Goal: Communication & Community: Answer question/provide support

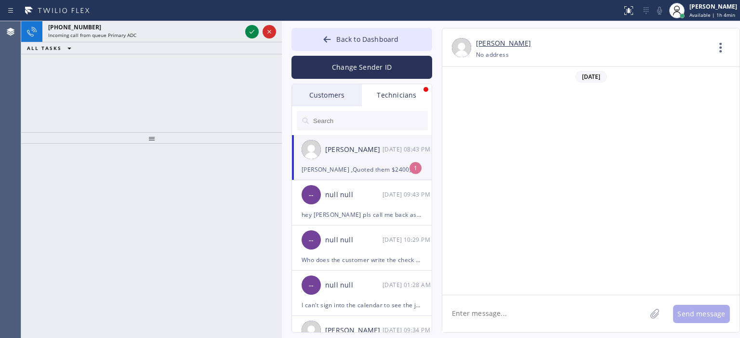
scroll to position [62337, 0]
click at [381, 161] on div "[PERSON_NAME] [DATE] 08:43 PM" at bounding box center [362, 149] width 141 height 29
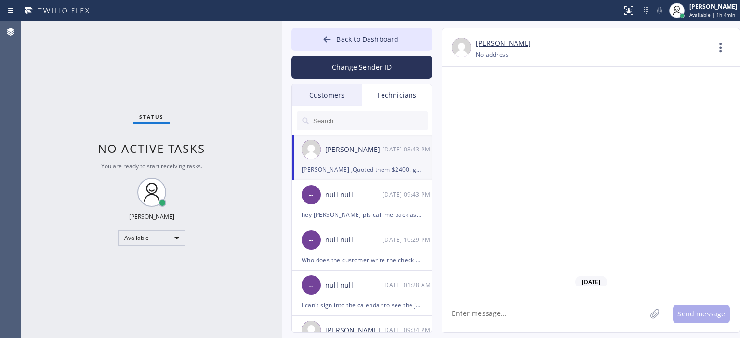
click at [499, 313] on textarea at bounding box center [544, 314] width 204 height 37
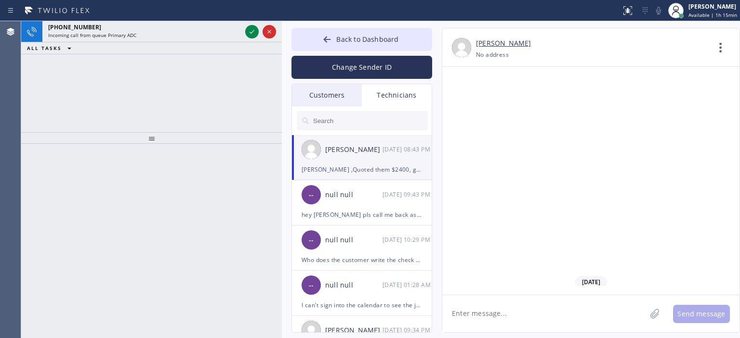
click at [516, 312] on textarea at bounding box center [544, 314] width 204 height 37
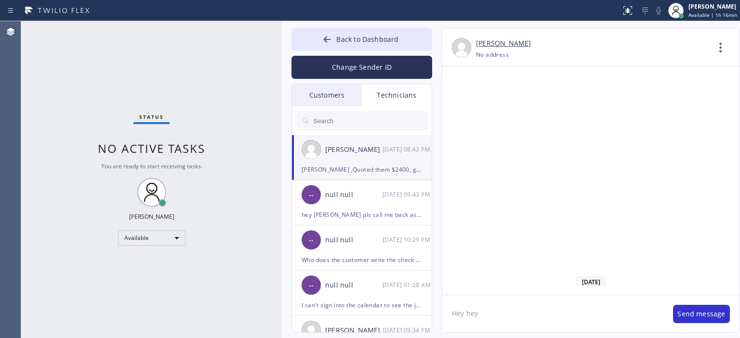
click at [495, 318] on textarea "Hey hey" at bounding box center [552, 314] width 221 height 37
click at [506, 319] on textarea "Hey hey, great" at bounding box center [552, 314] width 221 height 37
type textarea "Hey hey, great thanks for an update [PERSON_NAME]! Do you know already what day…"
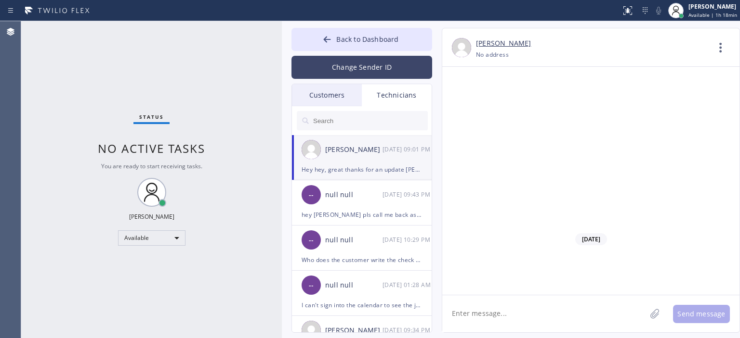
click at [336, 76] on button "Change Sender ID" at bounding box center [361, 67] width 141 height 23
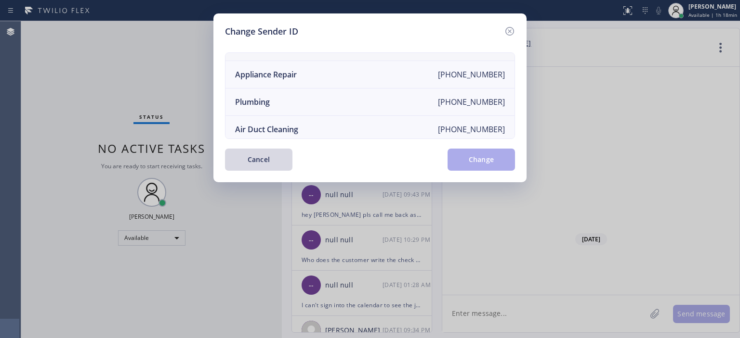
scroll to position [75, 0]
click at [339, 121] on li "Air Duct Cleaning [PHONE_NUMBER]" at bounding box center [369, 129] width 289 height 27
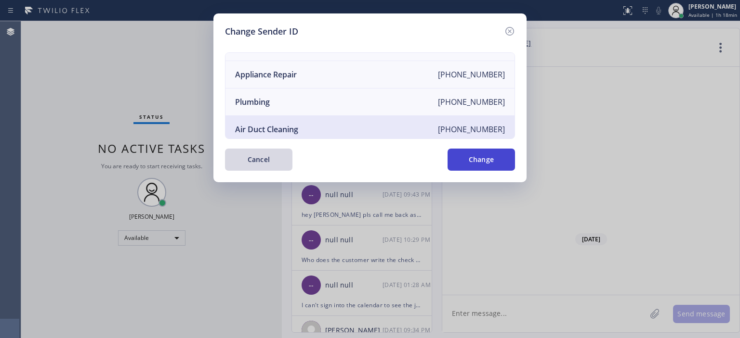
click at [480, 152] on button "Change" at bounding box center [480, 160] width 67 height 22
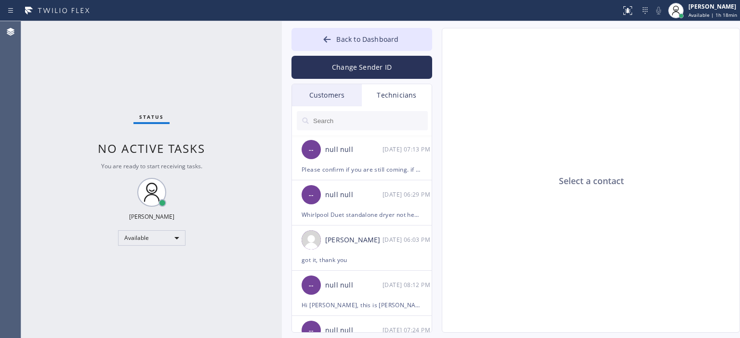
click at [342, 93] on div "Customers" at bounding box center [327, 95] width 70 height 22
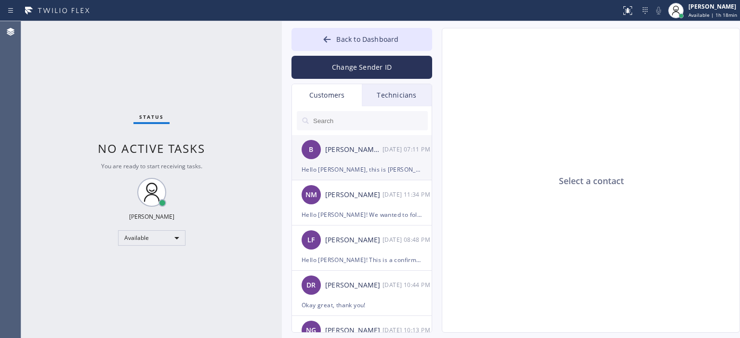
click at [354, 153] on div "[PERSON_NAME] [PERSON_NAME]" at bounding box center [353, 149] width 57 height 11
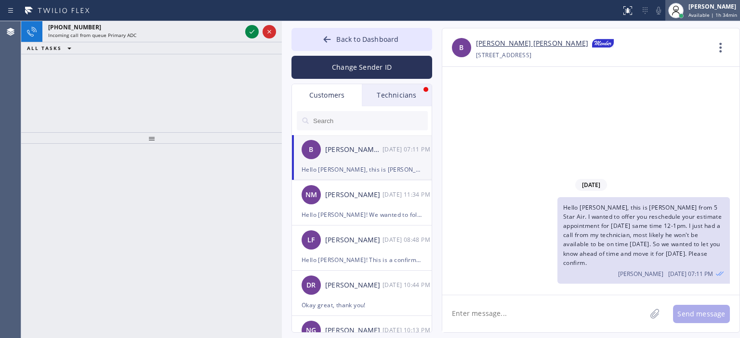
click at [721, 12] on span "Available | 1h 34min" at bounding box center [712, 15] width 49 height 7
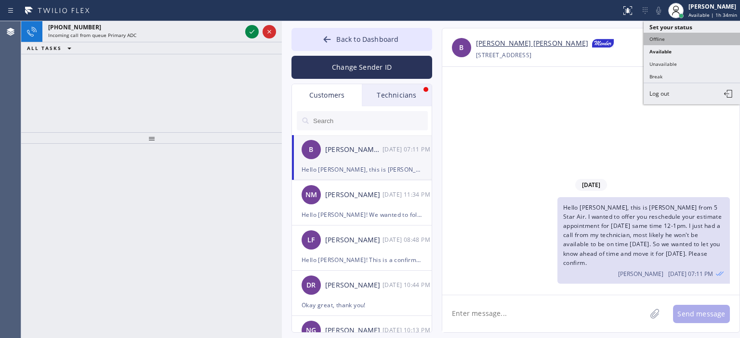
click at [654, 40] on button "Offline" at bounding box center [691, 39] width 96 height 13
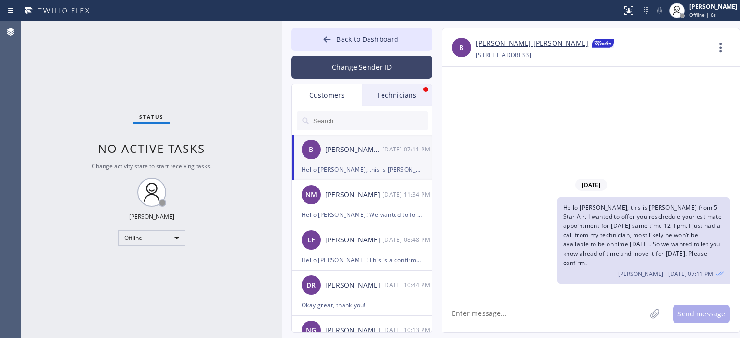
click at [370, 66] on button "Change Sender ID" at bounding box center [361, 67] width 141 height 23
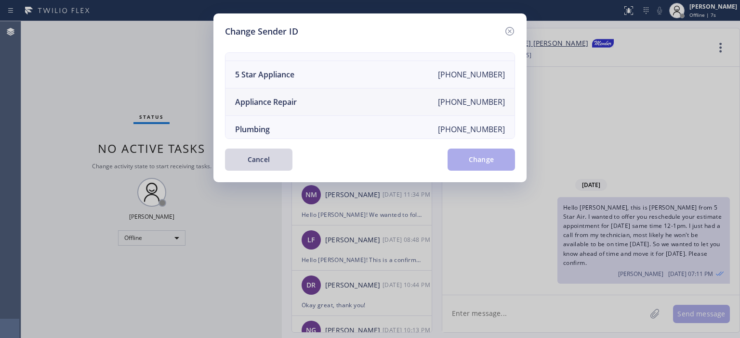
scroll to position [0, 0]
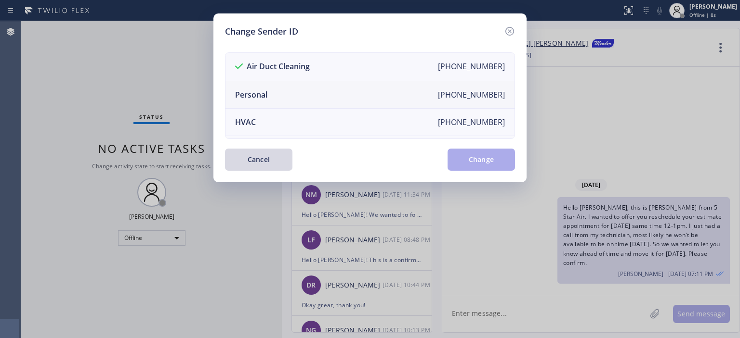
click at [378, 92] on li "Personal [PHONE_NUMBER]" at bounding box center [369, 94] width 289 height 27
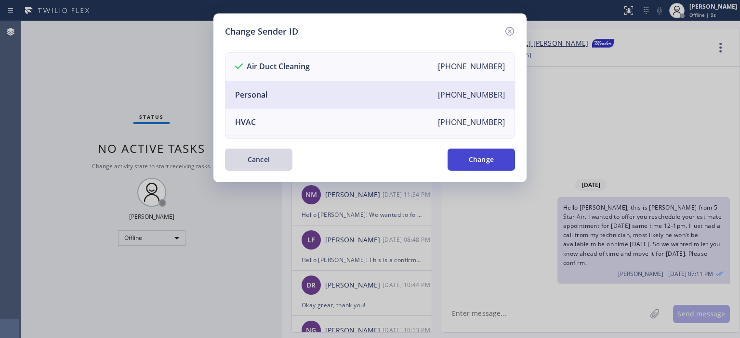
click at [470, 157] on button "Change" at bounding box center [480, 160] width 67 height 22
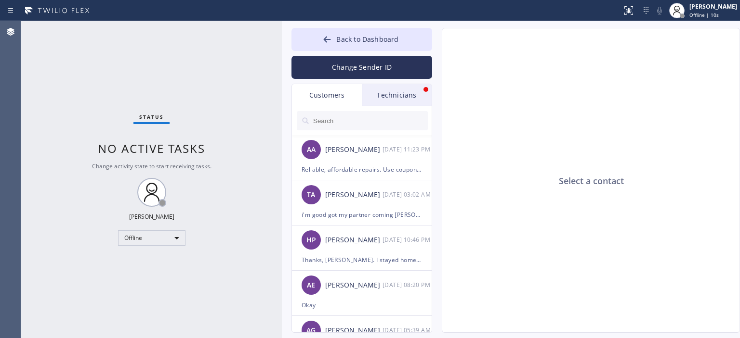
click at [379, 92] on div "Technicians" at bounding box center [397, 95] width 70 height 22
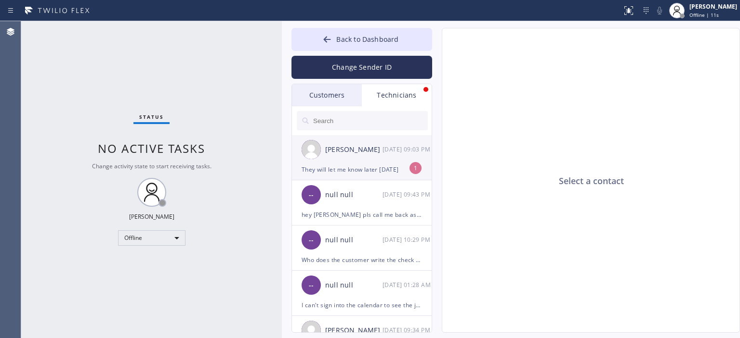
click at [385, 154] on div "[DATE] 09:03 PM" at bounding box center [407, 149] width 50 height 11
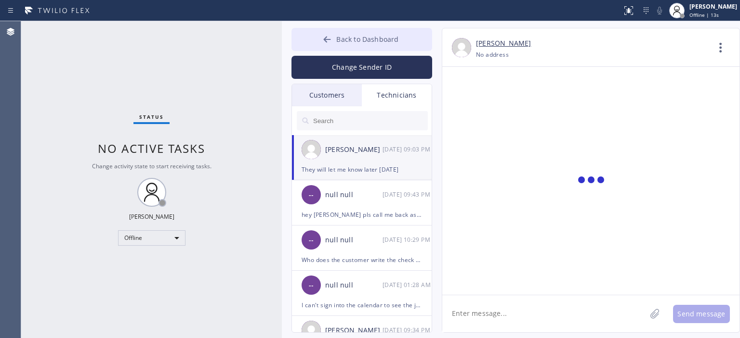
click at [327, 40] on icon at bounding box center [327, 40] width 10 height 10
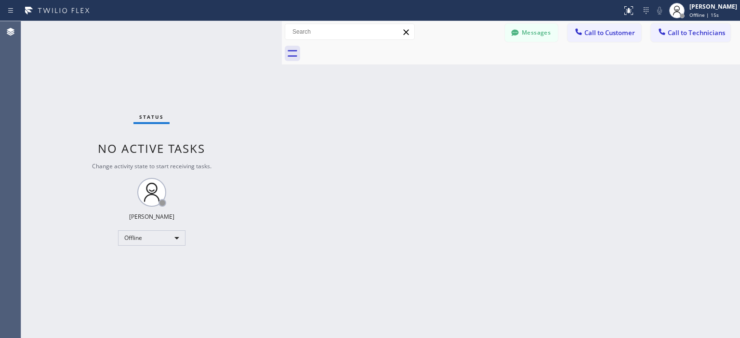
scroll to position [62411, 0]
click at [537, 33] on button "Messages" at bounding box center [531, 33] width 53 height 18
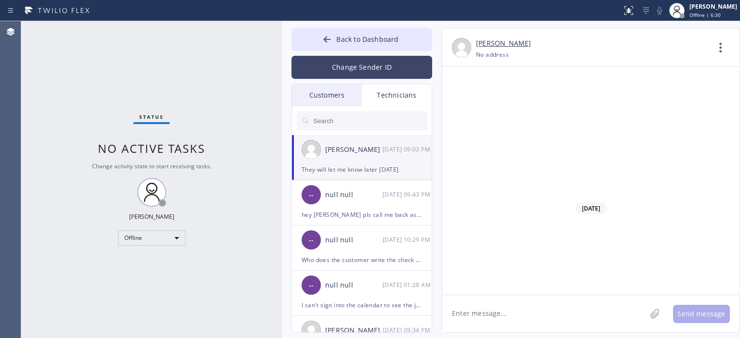
click at [343, 63] on button "Change Sender ID" at bounding box center [361, 67] width 141 height 23
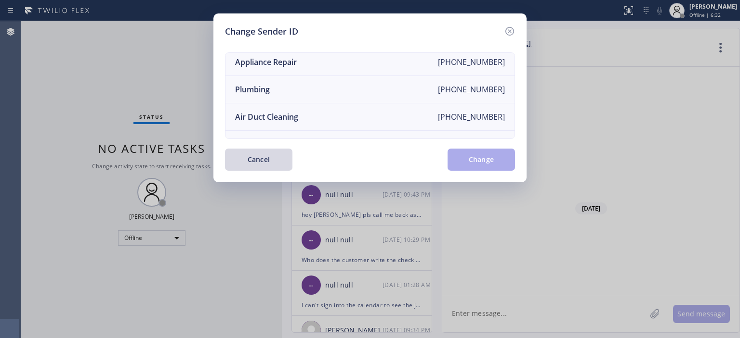
scroll to position [109, 0]
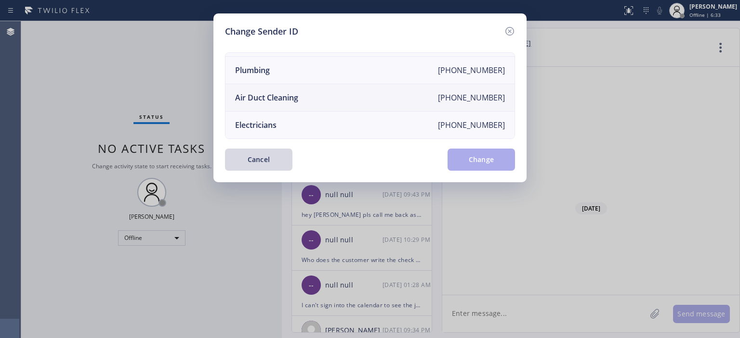
click at [362, 89] on li "Air Duct Cleaning [PHONE_NUMBER]" at bounding box center [369, 97] width 289 height 27
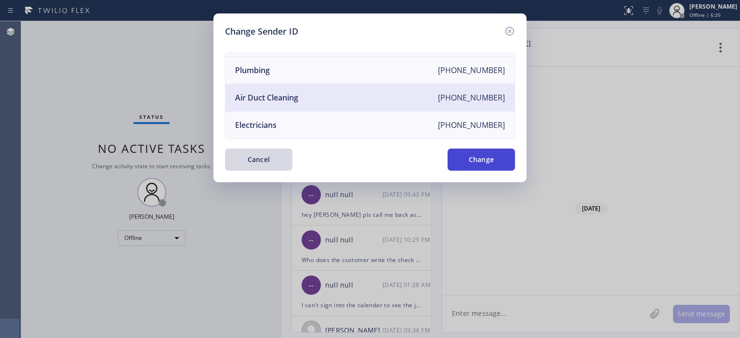
click at [487, 157] on button "Change" at bounding box center [480, 160] width 67 height 22
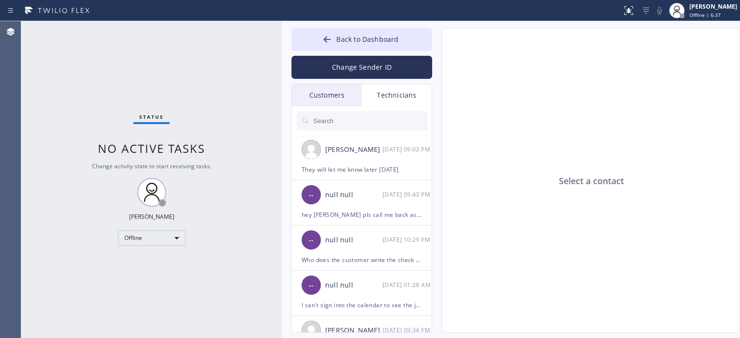
click at [329, 94] on div "Customers" at bounding box center [327, 95] width 70 height 22
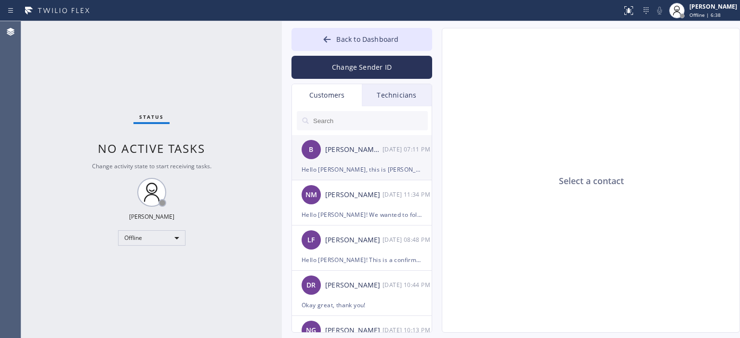
click at [356, 152] on div "[PERSON_NAME] [PERSON_NAME]" at bounding box center [353, 149] width 57 height 11
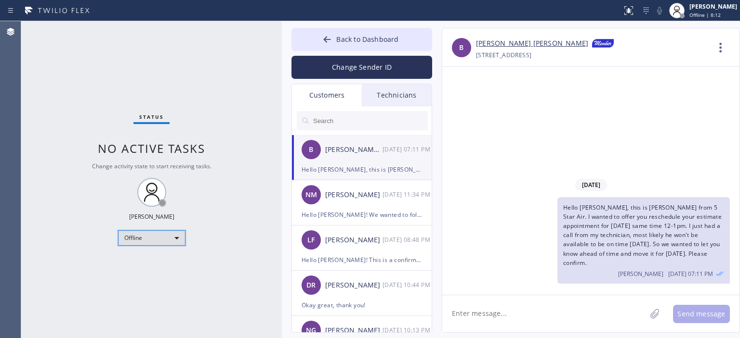
click at [155, 242] on div "Offline" at bounding box center [151, 238] width 67 height 15
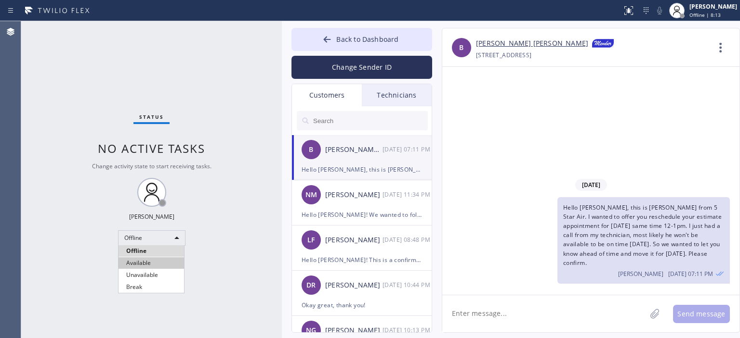
click at [167, 261] on li "Available" at bounding box center [150, 264] width 65 height 12
click at [400, 91] on div "Technicians" at bounding box center [397, 95] width 70 height 22
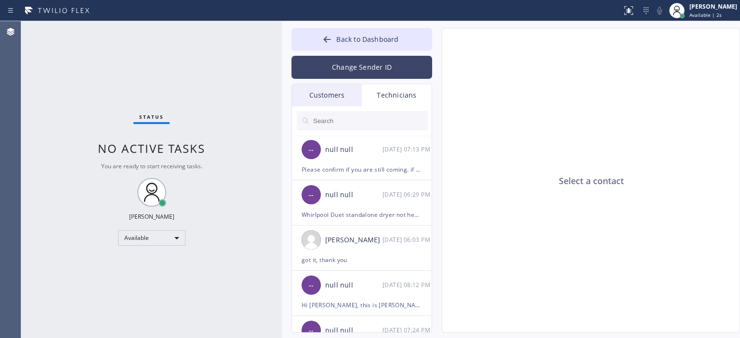
click at [387, 63] on button "Change Sender ID" at bounding box center [361, 67] width 141 height 23
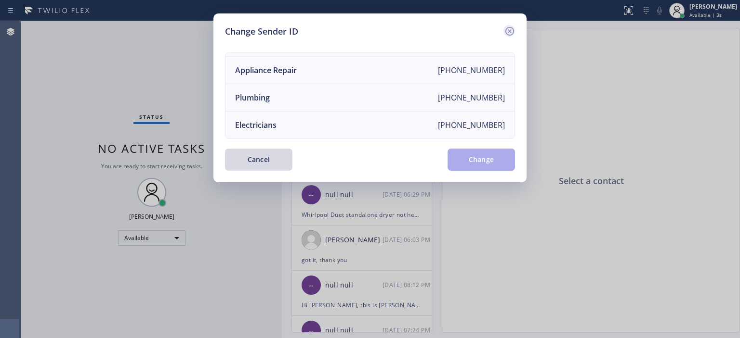
click at [513, 29] on icon at bounding box center [509, 31] width 9 height 9
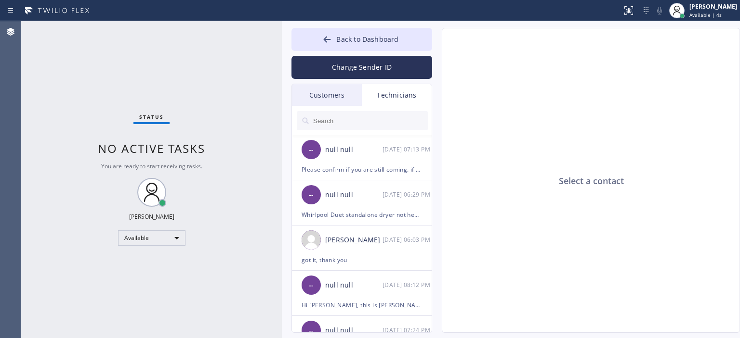
click at [333, 93] on div "Customers" at bounding box center [327, 95] width 70 height 22
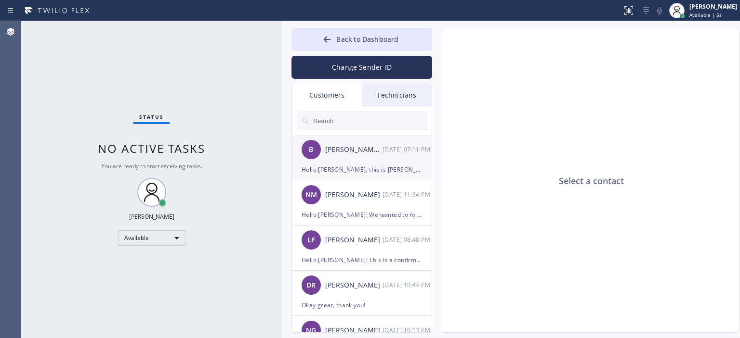
click at [343, 163] on div "B [PERSON_NAME] [PERSON_NAME] [DATE] 07:11 PM" at bounding box center [362, 149] width 141 height 29
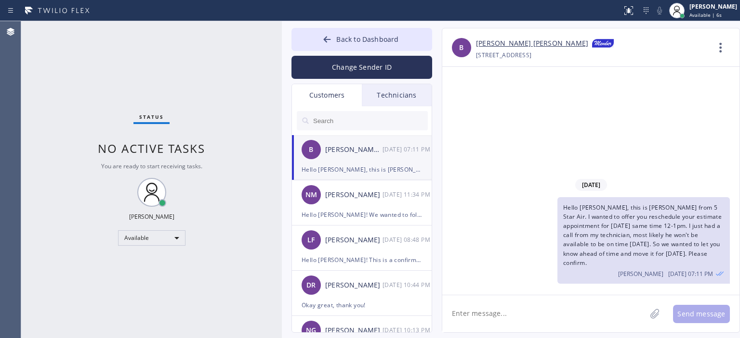
click at [489, 316] on textarea at bounding box center [544, 314] width 204 height 37
click at [43, 124] on div "Status No active tasks You are ready to start receiving tasks. [PERSON_NAME] Av…" at bounding box center [151, 179] width 260 height 317
click at [611, 312] on textarea "Hi [PERSON_NAME], please confirm if [DATE] would work" at bounding box center [552, 314] width 221 height 37
click at [563, 315] on textarea "Hi [PERSON_NAME], please confirm if [DATE] would work for you." at bounding box center [552, 314] width 221 height 37
type textarea "Hi [PERSON_NAME], please confirm if [DATE] 12-1 PM would work for you."
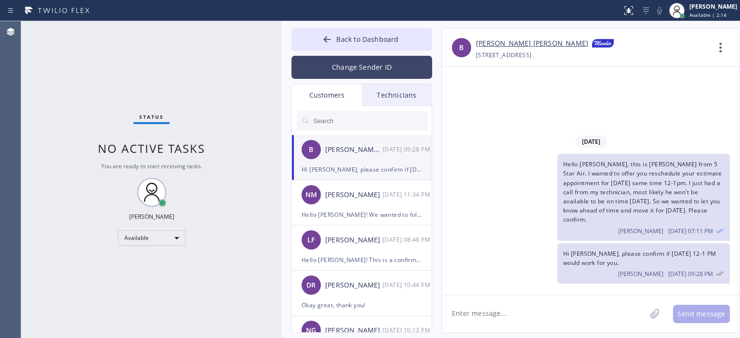
click at [378, 66] on button "Change Sender ID" at bounding box center [361, 67] width 141 height 23
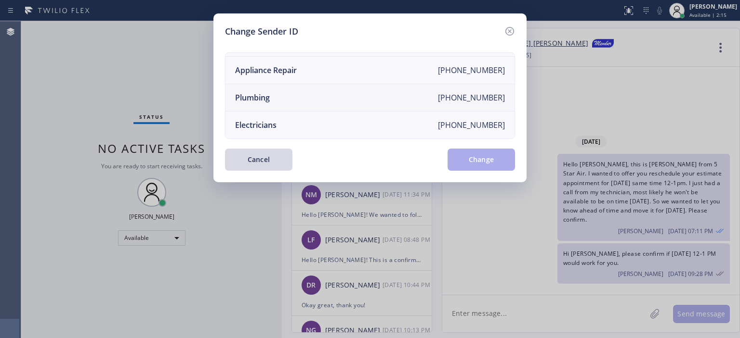
scroll to position [0, 0]
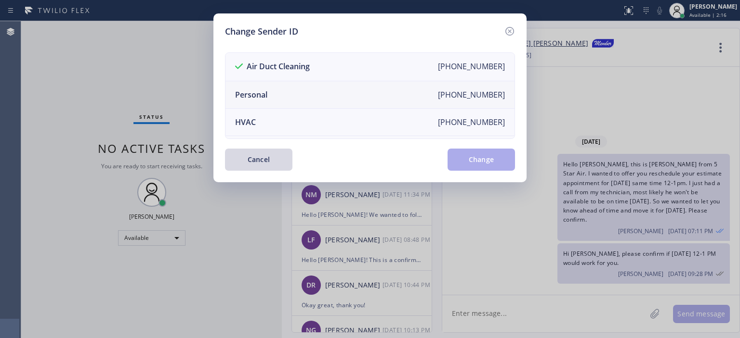
click at [341, 92] on li "Personal [PHONE_NUMBER]" at bounding box center [369, 94] width 289 height 27
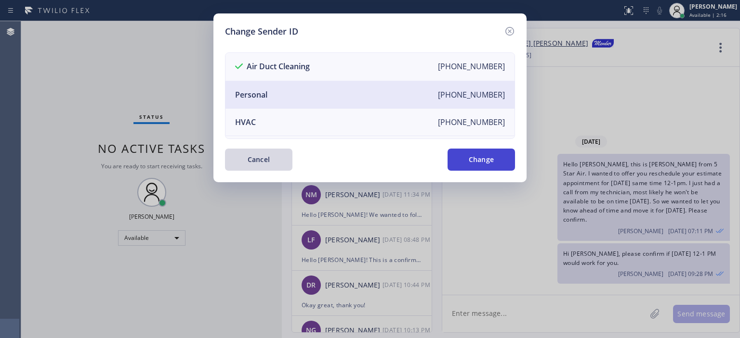
click at [468, 157] on button "Change" at bounding box center [480, 160] width 67 height 22
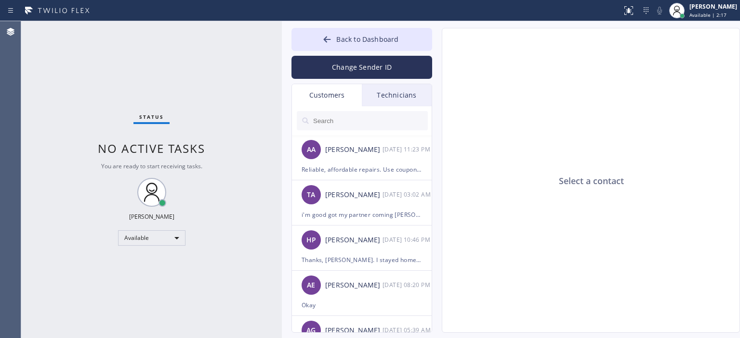
click at [390, 87] on div "Technicians" at bounding box center [397, 95] width 70 height 22
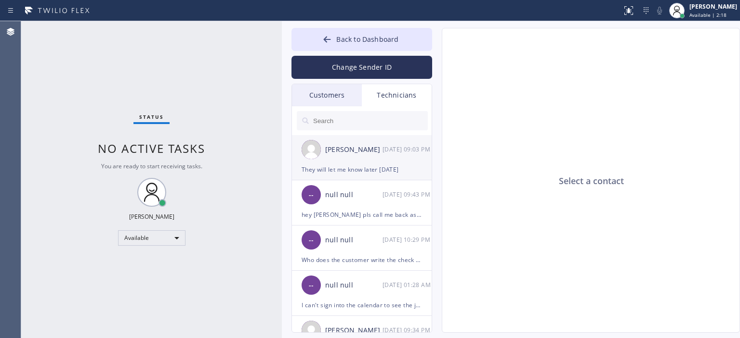
click at [368, 156] on div "[PERSON_NAME] [DATE] 09:03 PM" at bounding box center [362, 149] width 141 height 29
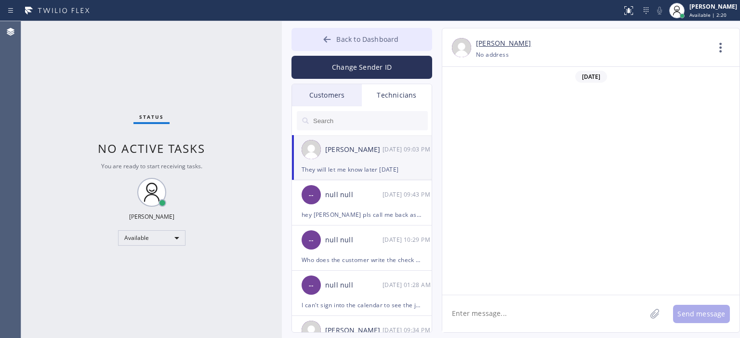
scroll to position [62411, 0]
click at [319, 35] on button "Back to Dashboard" at bounding box center [361, 39] width 141 height 23
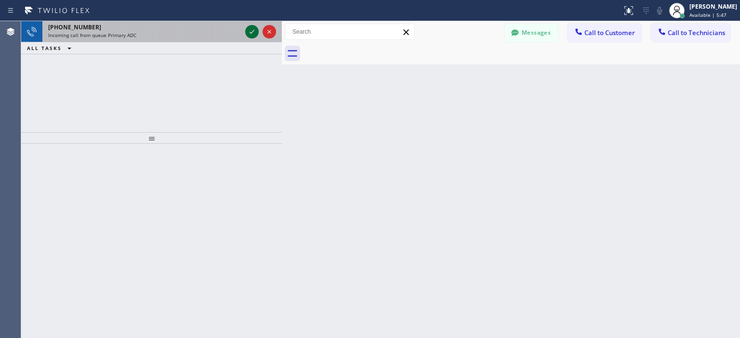
click at [250, 28] on icon at bounding box center [252, 32] width 12 height 12
click at [252, 39] on div at bounding box center [260, 31] width 35 height 21
click at [252, 32] on icon at bounding box center [251, 32] width 5 height 4
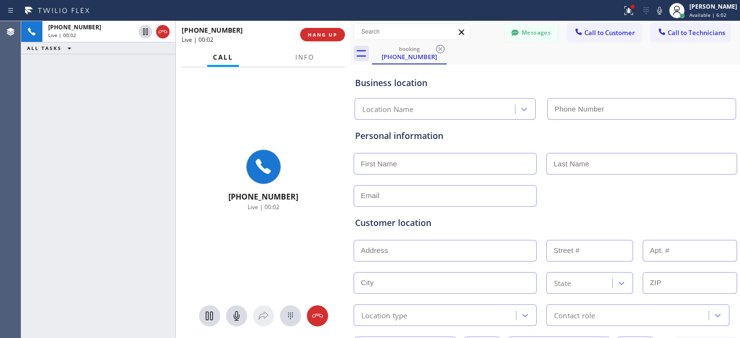
type input "[PHONE_NUMBER]"
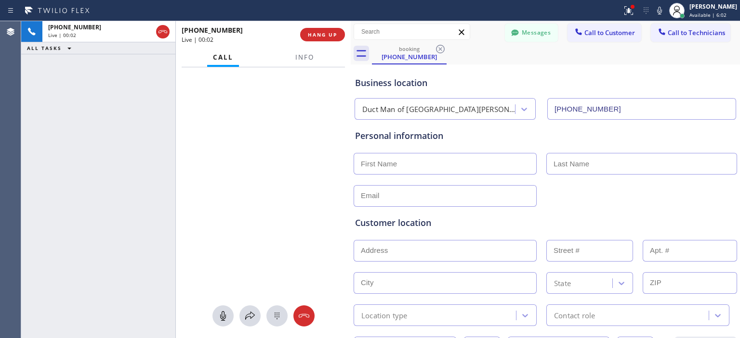
drag, startPoint x: 279, startPoint y: 50, endPoint x: 349, endPoint y: 73, distance: 73.1
click at [351, 73] on div at bounding box center [351, 179] width 0 height 317
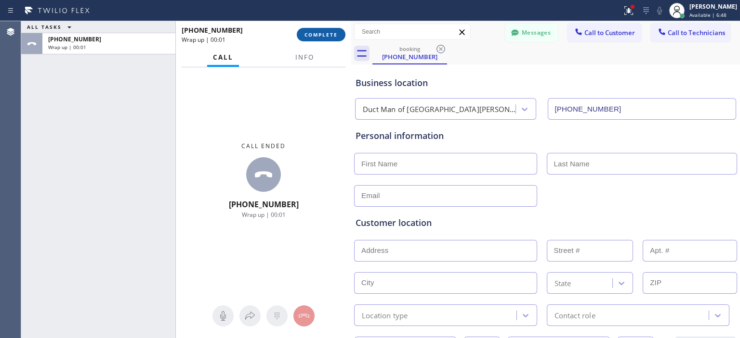
click at [327, 33] on span "COMPLETE" at bounding box center [320, 34] width 33 height 7
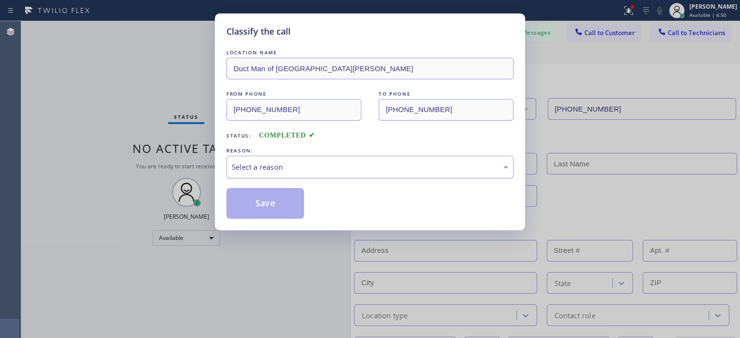
click at [297, 176] on div "Select a reason" at bounding box center [369, 167] width 287 height 23
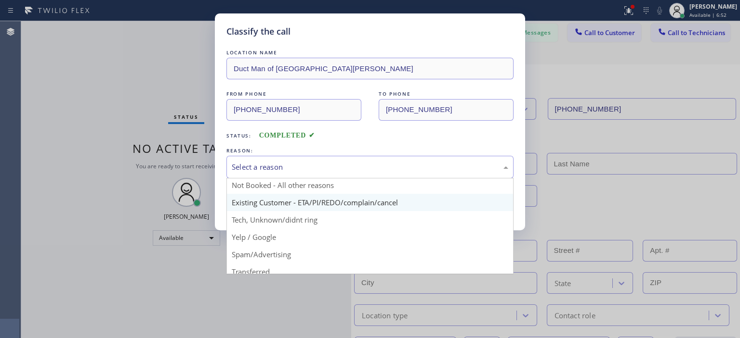
scroll to position [5, 0]
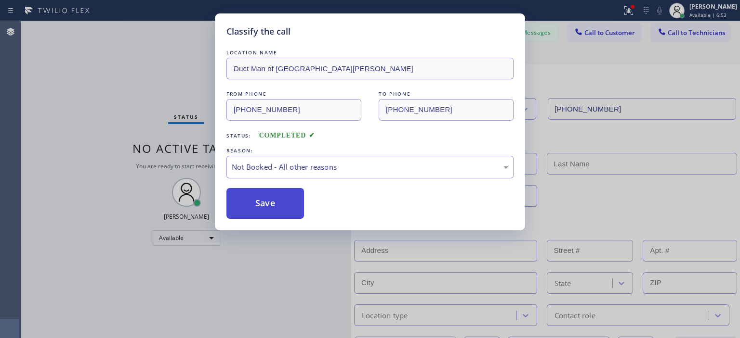
click at [271, 207] on button "Save" at bounding box center [265, 203] width 78 height 31
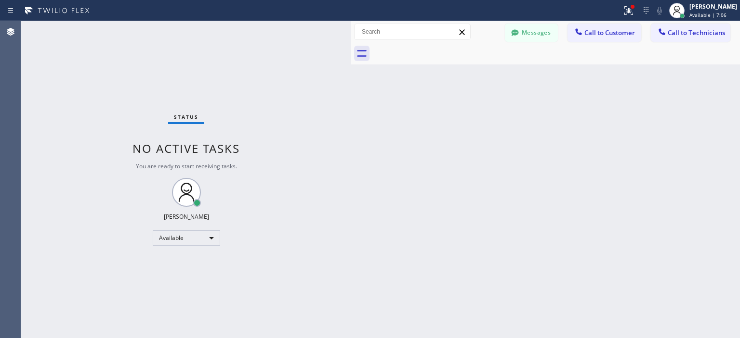
click at [28, 62] on div "Status No active tasks You are ready to start receiving tasks. [PERSON_NAME] Av…" at bounding box center [186, 179] width 330 height 317
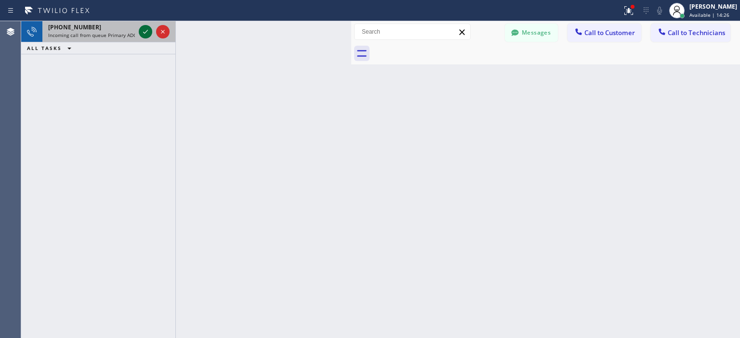
click at [146, 30] on icon at bounding box center [146, 32] width 12 height 12
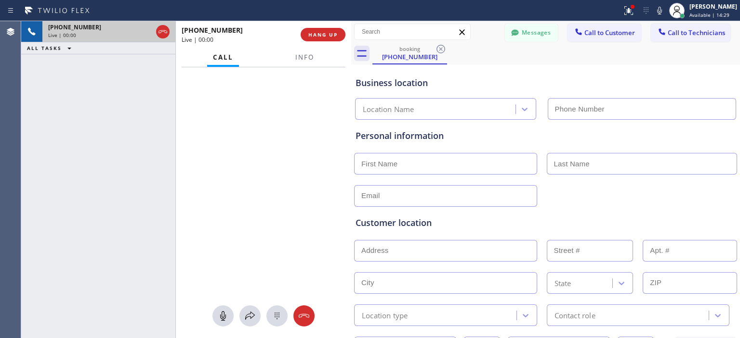
type input "[PHONE_NUMBER]"
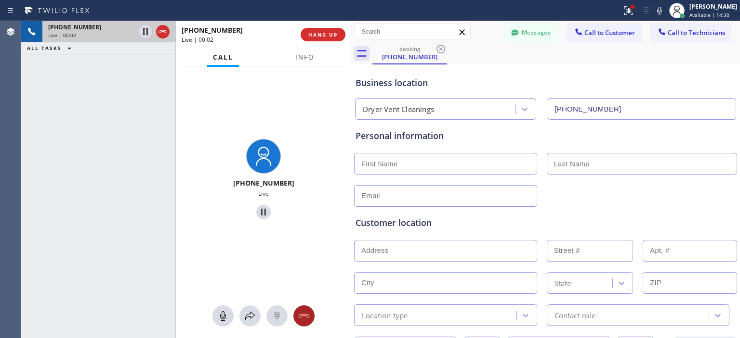
click at [302, 316] on icon at bounding box center [304, 317] width 12 height 12
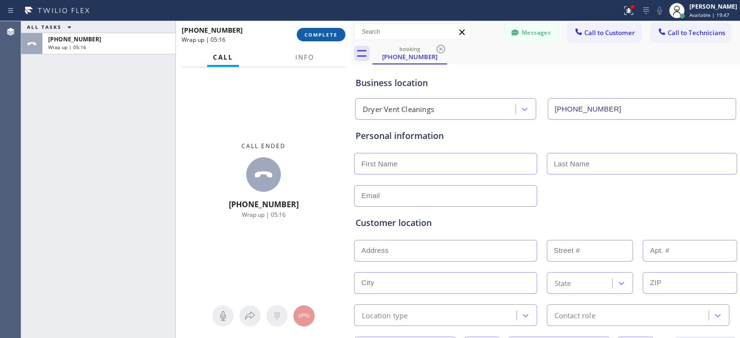
click at [316, 35] on span "COMPLETE" at bounding box center [320, 34] width 33 height 7
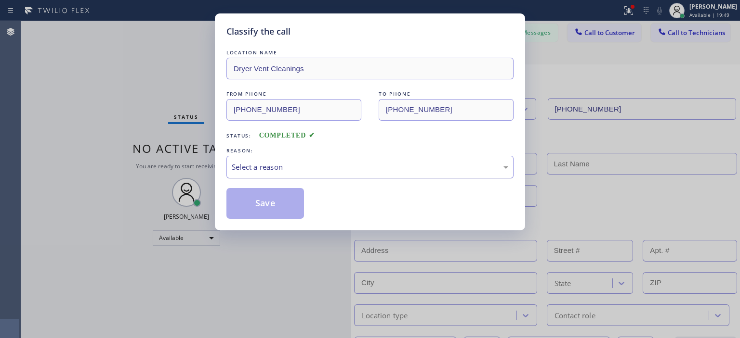
click at [317, 167] on div "Select a reason" at bounding box center [370, 167] width 276 height 11
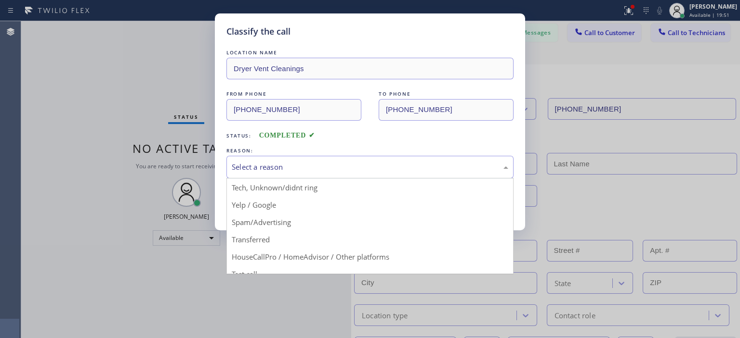
scroll to position [56, 0]
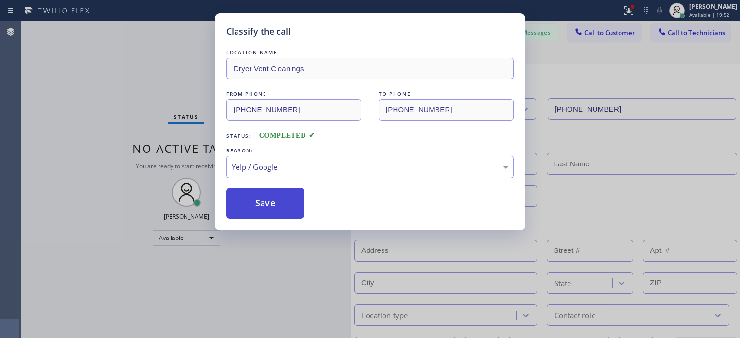
click at [290, 204] on button "Save" at bounding box center [265, 203] width 78 height 31
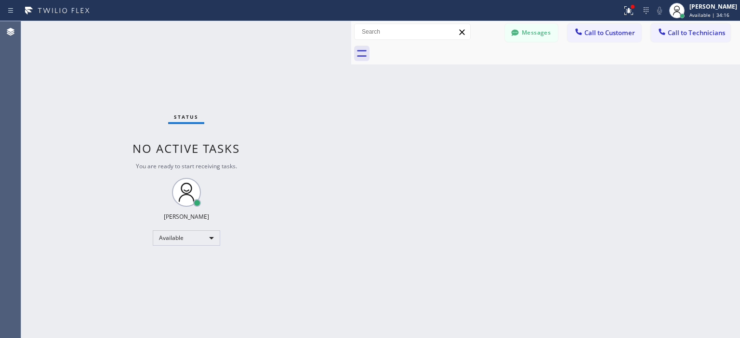
click at [69, 180] on div "Status No active tasks You are ready to start receiving tasks. [PERSON_NAME] Av…" at bounding box center [186, 179] width 330 height 317
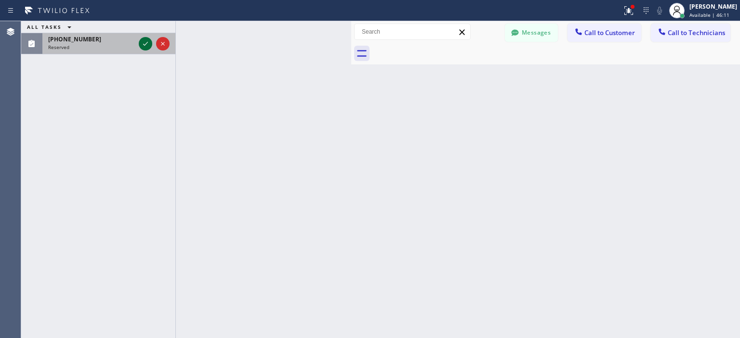
click at [145, 44] on icon at bounding box center [145, 44] width 5 height 4
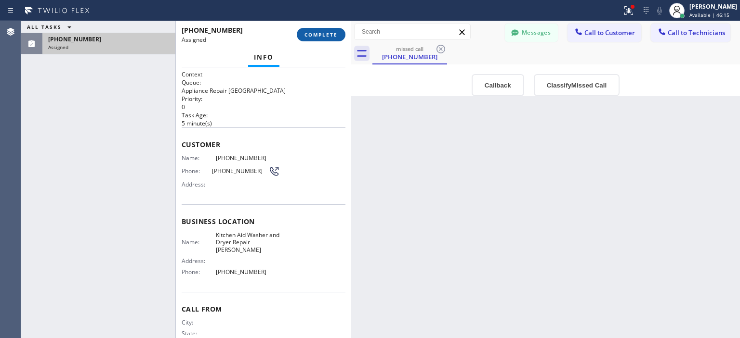
click at [315, 35] on span "COMPLETE" at bounding box center [320, 34] width 33 height 7
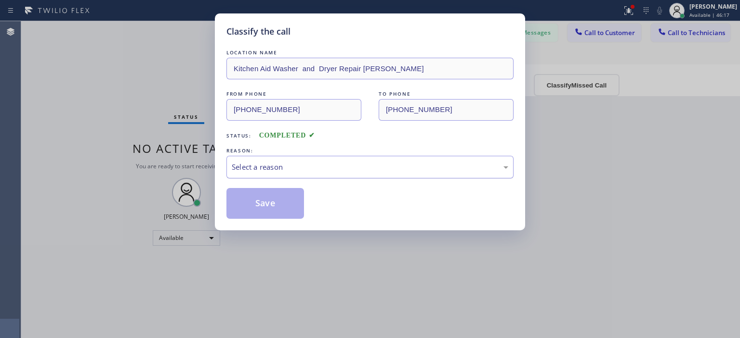
click at [474, 167] on div "Select a reason" at bounding box center [370, 167] width 276 height 11
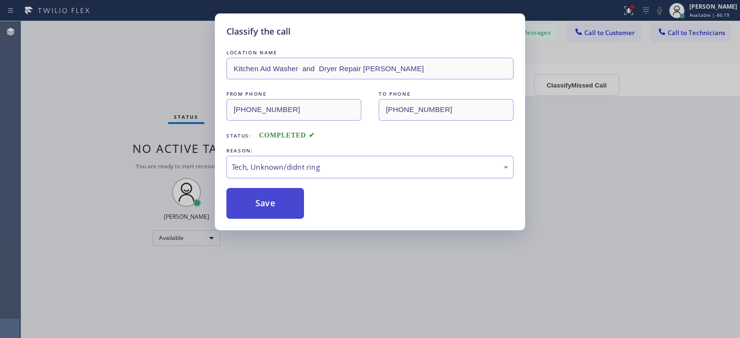
click at [286, 203] on button "Save" at bounding box center [265, 203] width 78 height 31
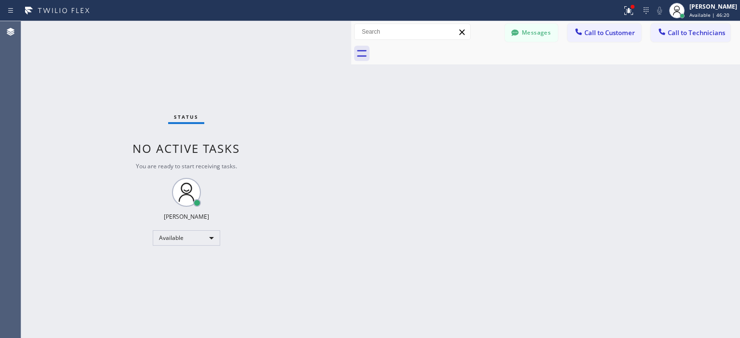
click at [585, 103] on div "Back to Dashboard Change Sender ID Customers Technicians AA [PERSON_NAME] [DATE…" at bounding box center [545, 179] width 389 height 317
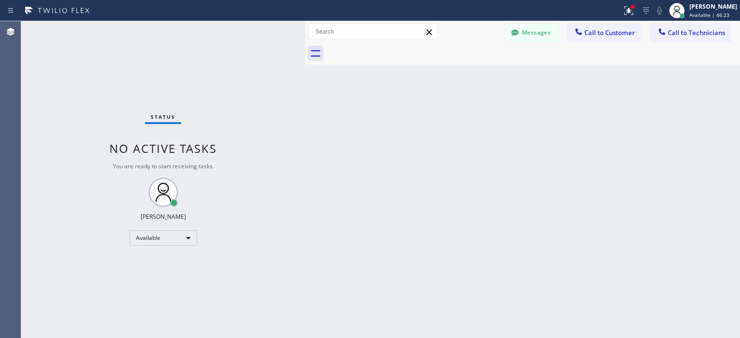
drag, startPoint x: 349, startPoint y: 74, endPoint x: 301, endPoint y: 83, distance: 48.0
click at [305, 83] on div at bounding box center [305, 179] width 0 height 317
click at [522, 30] on button "Messages" at bounding box center [531, 33] width 53 height 18
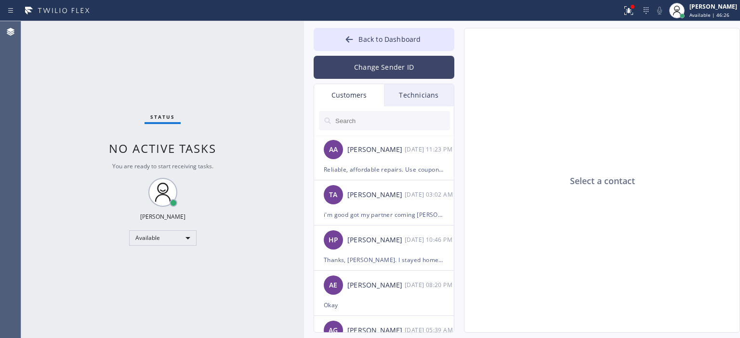
click at [385, 68] on button "Change Sender ID" at bounding box center [383, 67] width 141 height 23
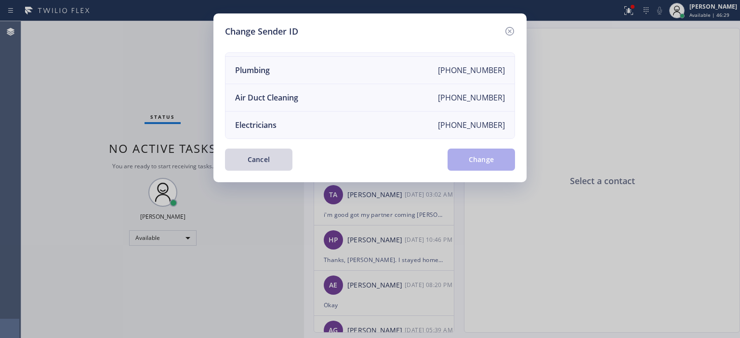
scroll to position [112, 0]
click at [366, 98] on li "Air Duct Cleaning [PHONE_NUMBER]" at bounding box center [369, 97] width 289 height 27
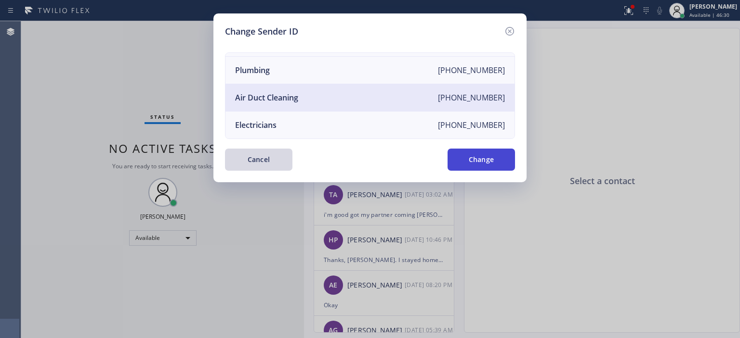
click at [470, 161] on button "Change" at bounding box center [480, 160] width 67 height 22
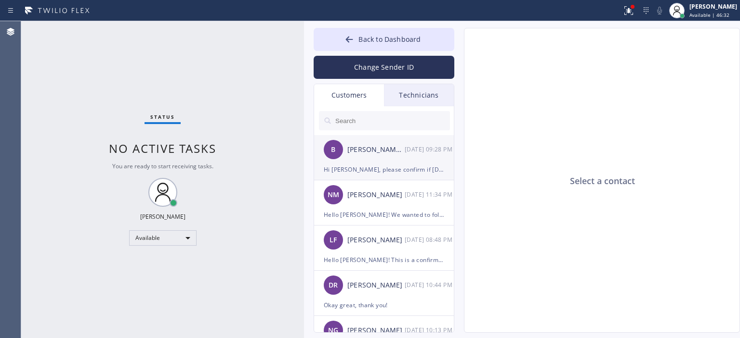
click at [387, 149] on div "[PERSON_NAME] [PERSON_NAME]" at bounding box center [375, 149] width 57 height 11
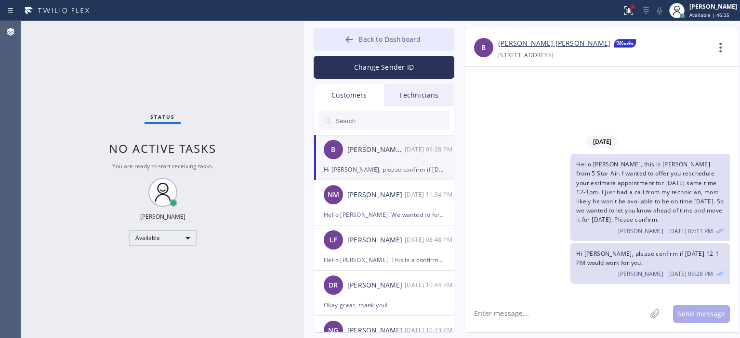
click at [335, 45] on button "Back to Dashboard" at bounding box center [383, 39] width 141 height 23
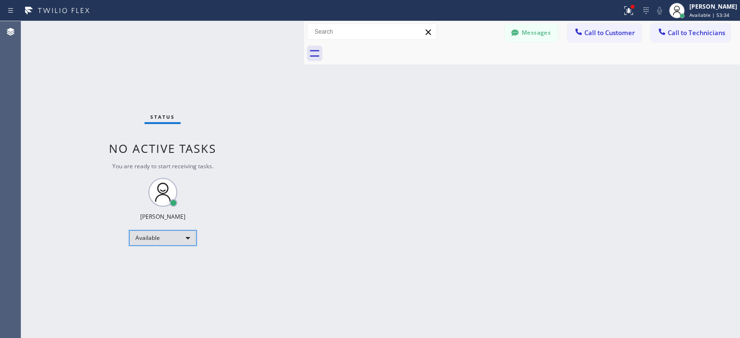
click at [163, 239] on div "Available" at bounding box center [162, 238] width 67 height 15
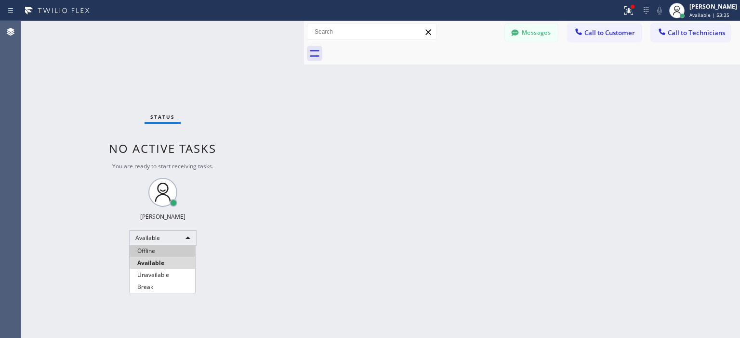
click at [156, 254] on li "Offline" at bounding box center [162, 252] width 65 height 12
click at [524, 34] on button "Messages" at bounding box center [531, 33] width 53 height 18
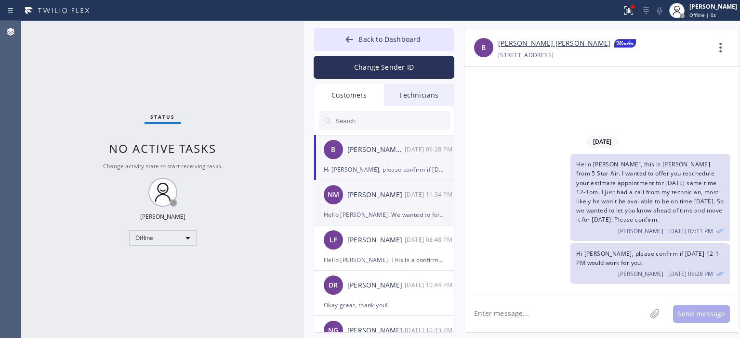
click at [390, 211] on div "Hello [PERSON_NAME]! We wanted to follow up on Air Ducts Cleaning estimate our …" at bounding box center [384, 214] width 120 height 11
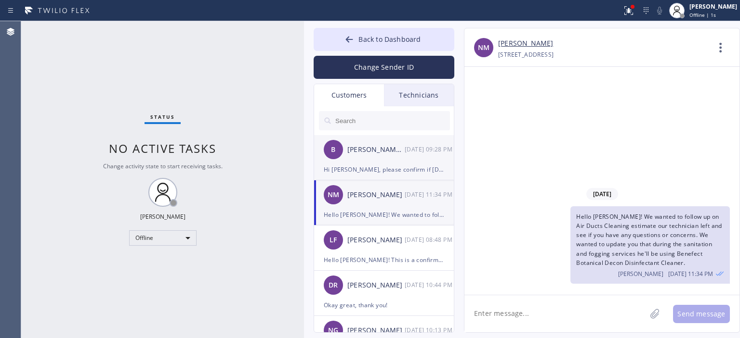
click at [390, 160] on div "B [PERSON_NAME] [PERSON_NAME] [DATE] 09:28 PM" at bounding box center [384, 149] width 141 height 29
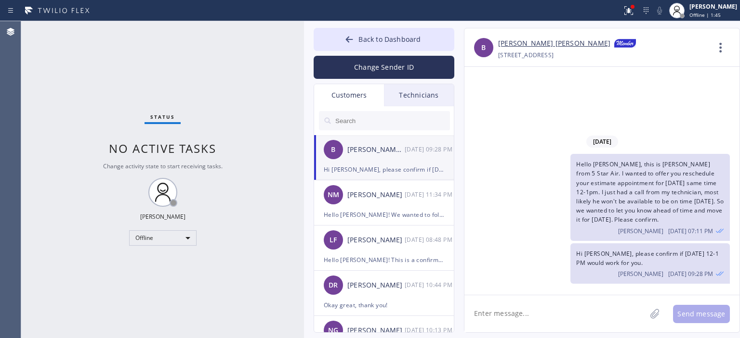
click at [83, 91] on div "Status No active tasks Change activity state to start receiving tasks. [PERSON_…" at bounding box center [162, 179] width 283 height 317
